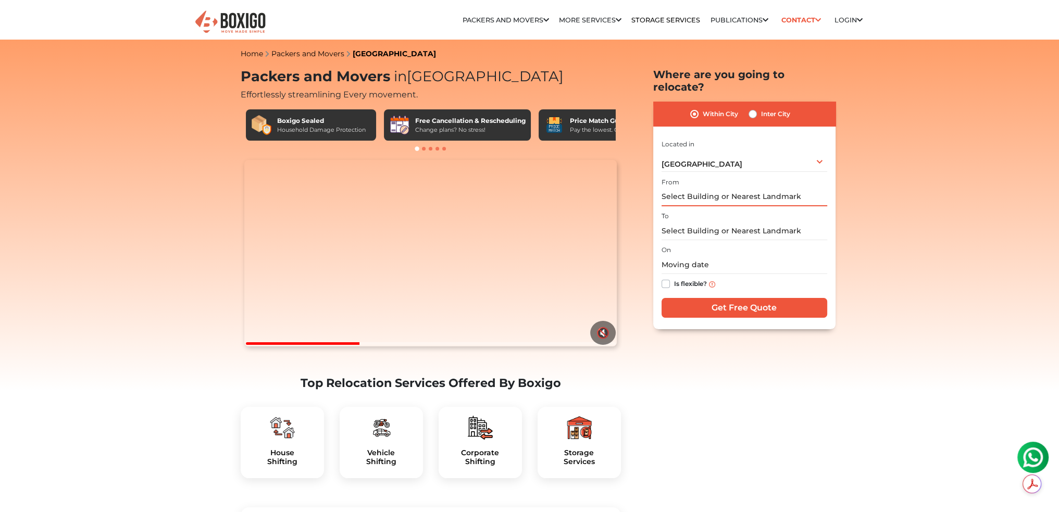
click at [705, 188] on input "text" at bounding box center [744, 197] width 166 height 18
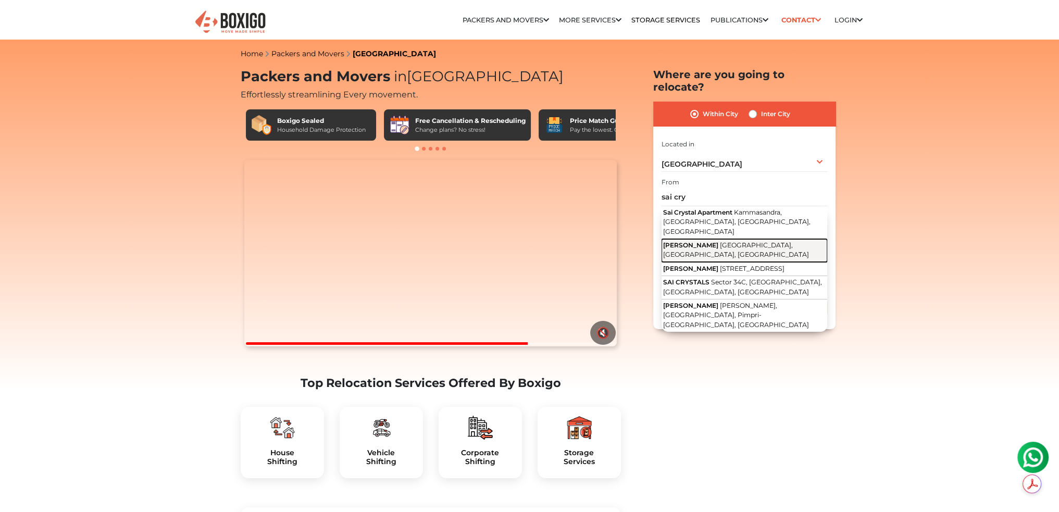
click at [704, 241] on span "[GEOGRAPHIC_DATA], [GEOGRAPHIC_DATA], [GEOGRAPHIC_DATA]" at bounding box center [736, 250] width 146 height 18
type input "Sai Crystal, [GEOGRAPHIC_DATA], [GEOGRAPHIC_DATA]"
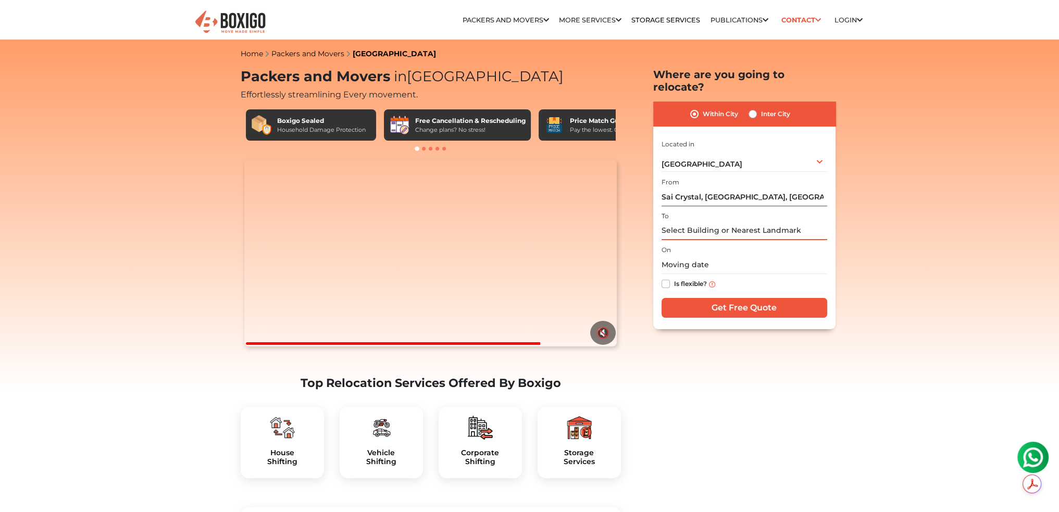
click at [703, 222] on input "text" at bounding box center [744, 231] width 166 height 18
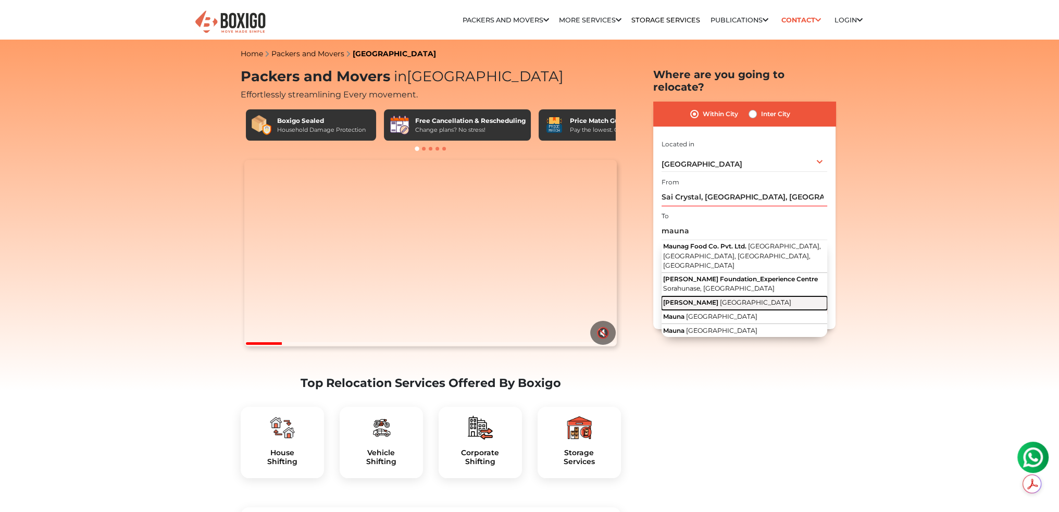
click at [740, 296] on button "[PERSON_NAME] [GEOGRAPHIC_DATA]" at bounding box center [744, 303] width 166 height 14
type input "[PERSON_NAME], [GEOGRAPHIC_DATA]"
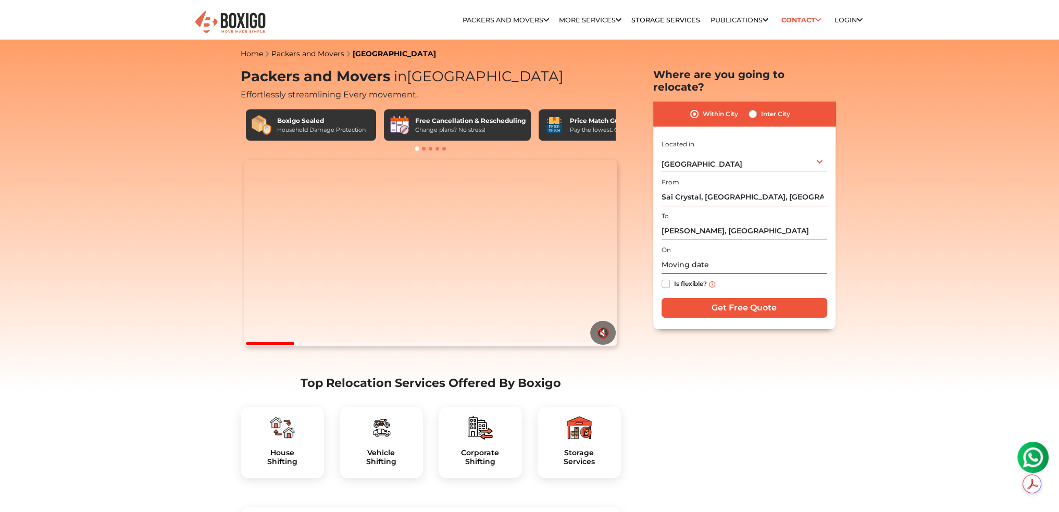
click at [679, 256] on input "text" at bounding box center [744, 265] width 166 height 18
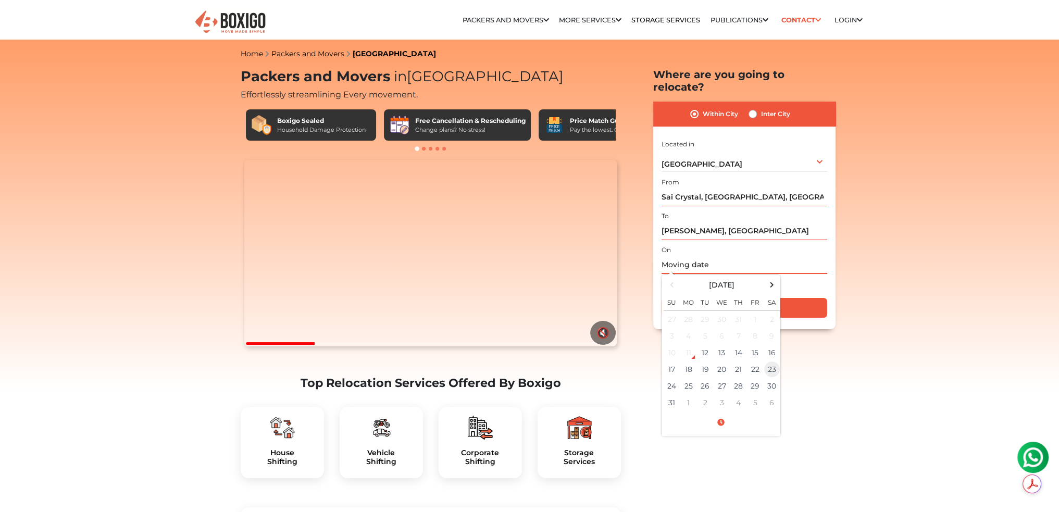
click at [772, 361] on td "23" at bounding box center [772, 369] width 17 height 17
type input "[DATE] 12:00 AM"
click at [810, 243] on div "On [DATE] 12:00 AM [DATE] Su Mo Tu We Th Fr Sa 27 28 29 30 31 1 2 3 4 5 6 7 8 9…" at bounding box center [744, 268] width 166 height 51
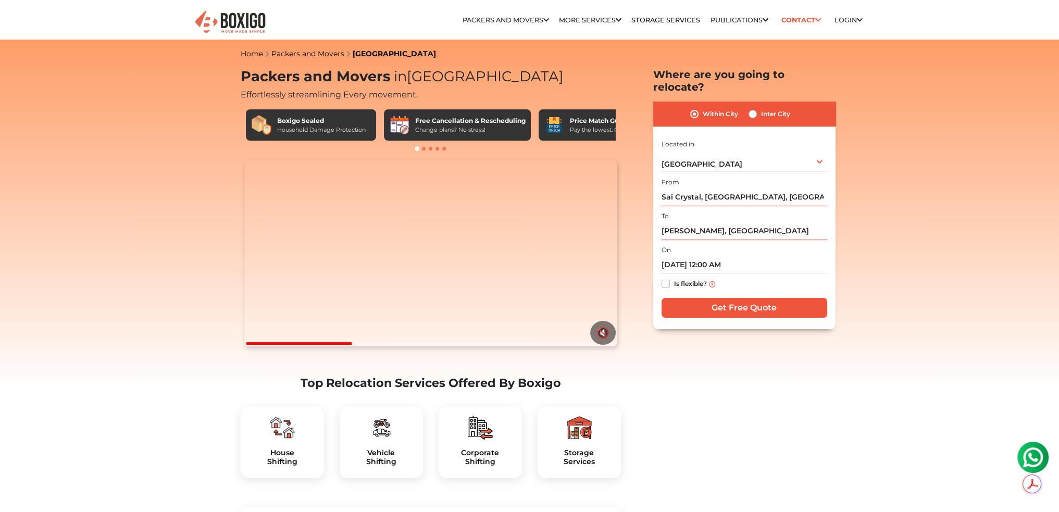
click at [674, 278] on label "Is flexible?" at bounding box center [690, 283] width 33 height 11
click at [667, 278] on input "Is flexible?" at bounding box center [665, 283] width 8 height 10
checkbox input "true"
click at [717, 298] on input "Get Free Quote" at bounding box center [744, 308] width 166 height 20
